Goal: Contribute content

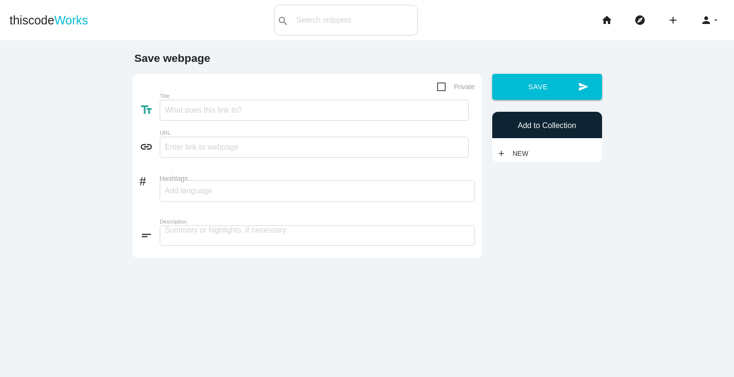
click at [210, 119] on input "Title" at bounding box center [314, 110] width 309 height 21
type input "Top cryptocurrency exchange development trends in [DATE]"
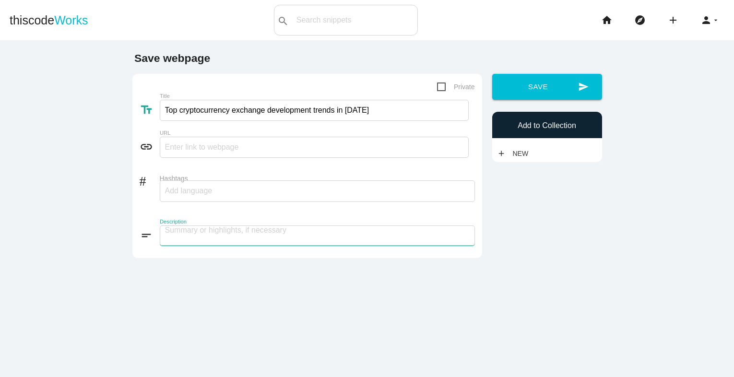
click at [194, 235] on textarea at bounding box center [317, 235] width 315 height 20
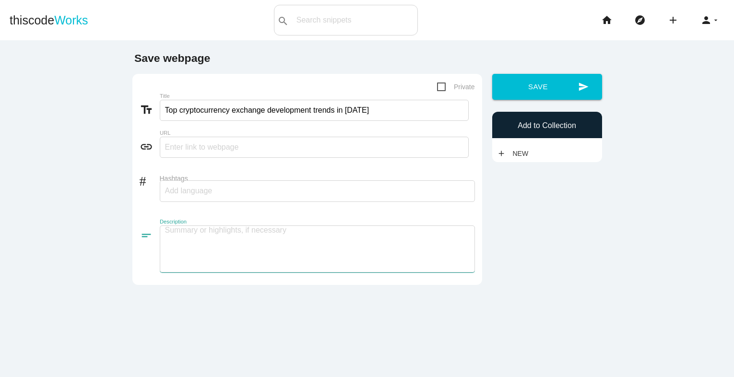
paste textarea "Exciting ideas and innovations are expected to emerge in the cryptocurrency exc…"
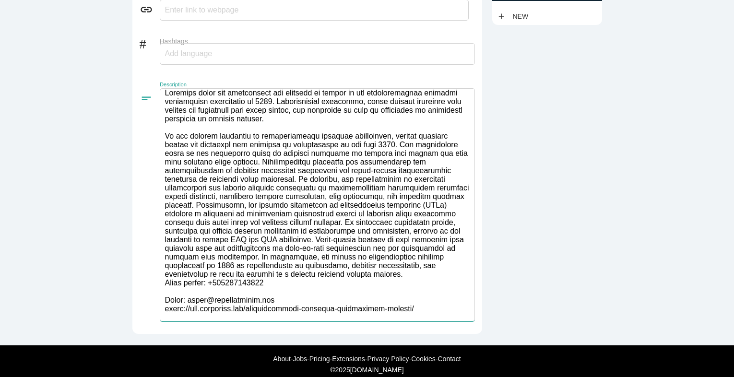
scroll to position [148, 0]
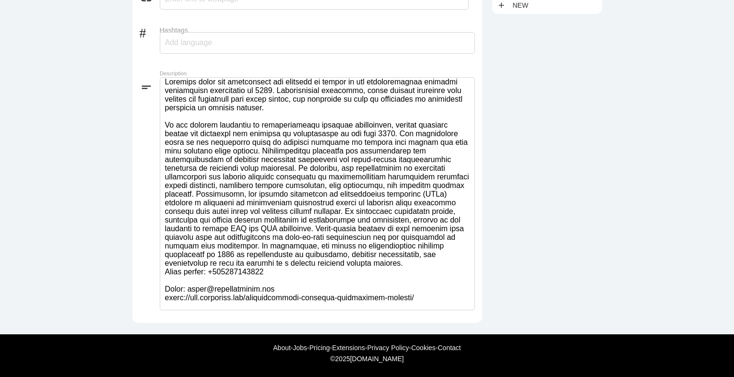
click at [316, 37] on div at bounding box center [317, 43] width 315 height 22
click at [375, 297] on textarea at bounding box center [317, 193] width 315 height 233
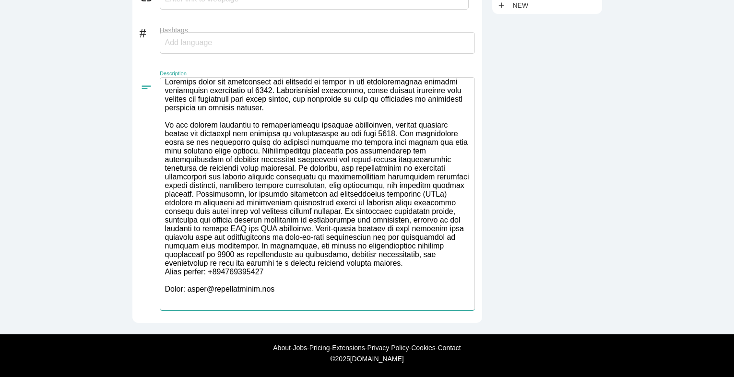
scroll to position [140, 0]
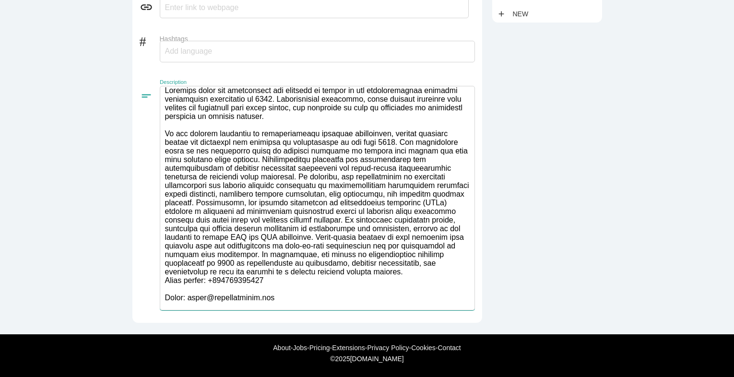
type textarea "Exciting ideas and innovations are expected to emerge in the cryptocurrency exc…"
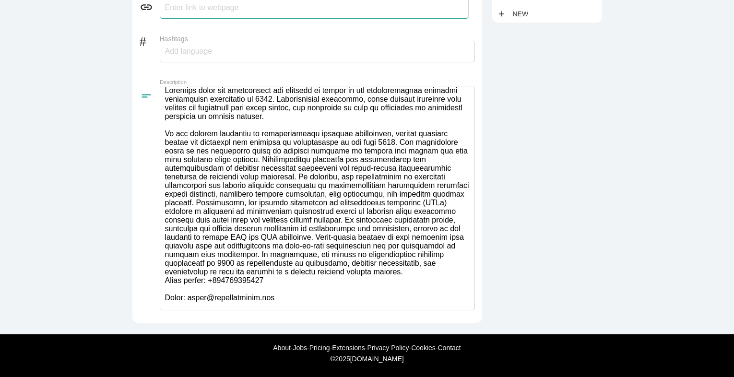
click at [246, 12] on input "text" at bounding box center [314, 7] width 309 height 21
paste input "[URL][DOMAIN_NAME]"
type input "[URL][DOMAIN_NAME]"
click at [256, 48] on div at bounding box center [317, 52] width 315 height 22
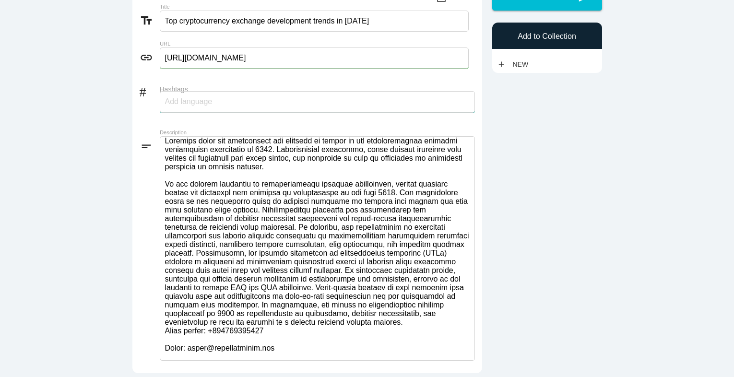
scroll to position [24, 0]
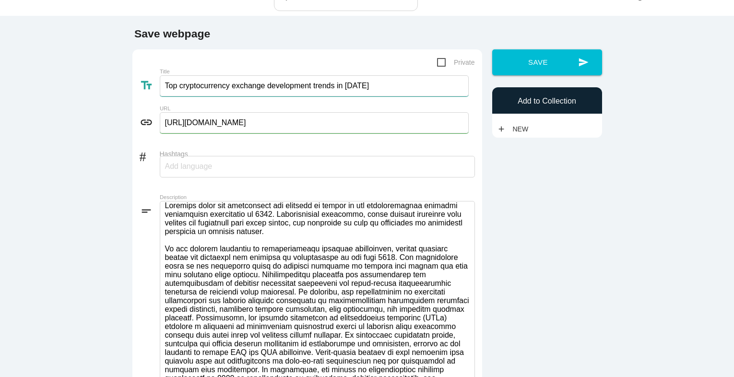
drag, startPoint x: 181, startPoint y: 84, endPoint x: 255, endPoint y: 84, distance: 74.3
click at [255, 84] on input "Top cryptocurrency exchange development trends in [DATE]" at bounding box center [314, 85] width 309 height 21
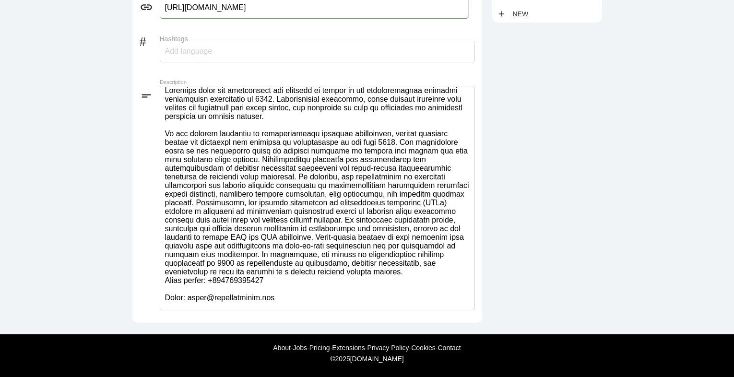
scroll to position [0, 0]
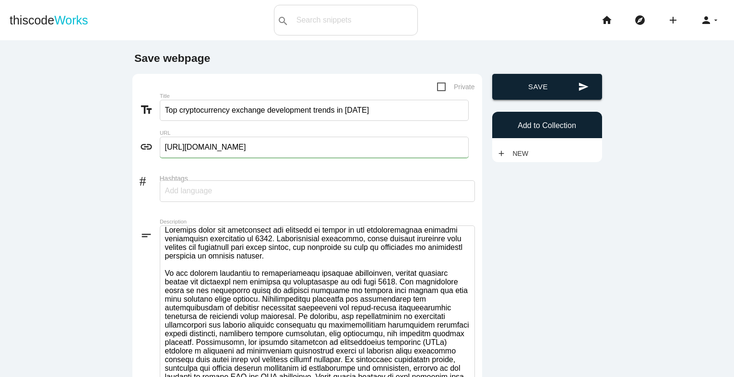
click at [527, 97] on button "send Save" at bounding box center [547, 87] width 110 height 26
